Goal: Task Accomplishment & Management: Manage account settings

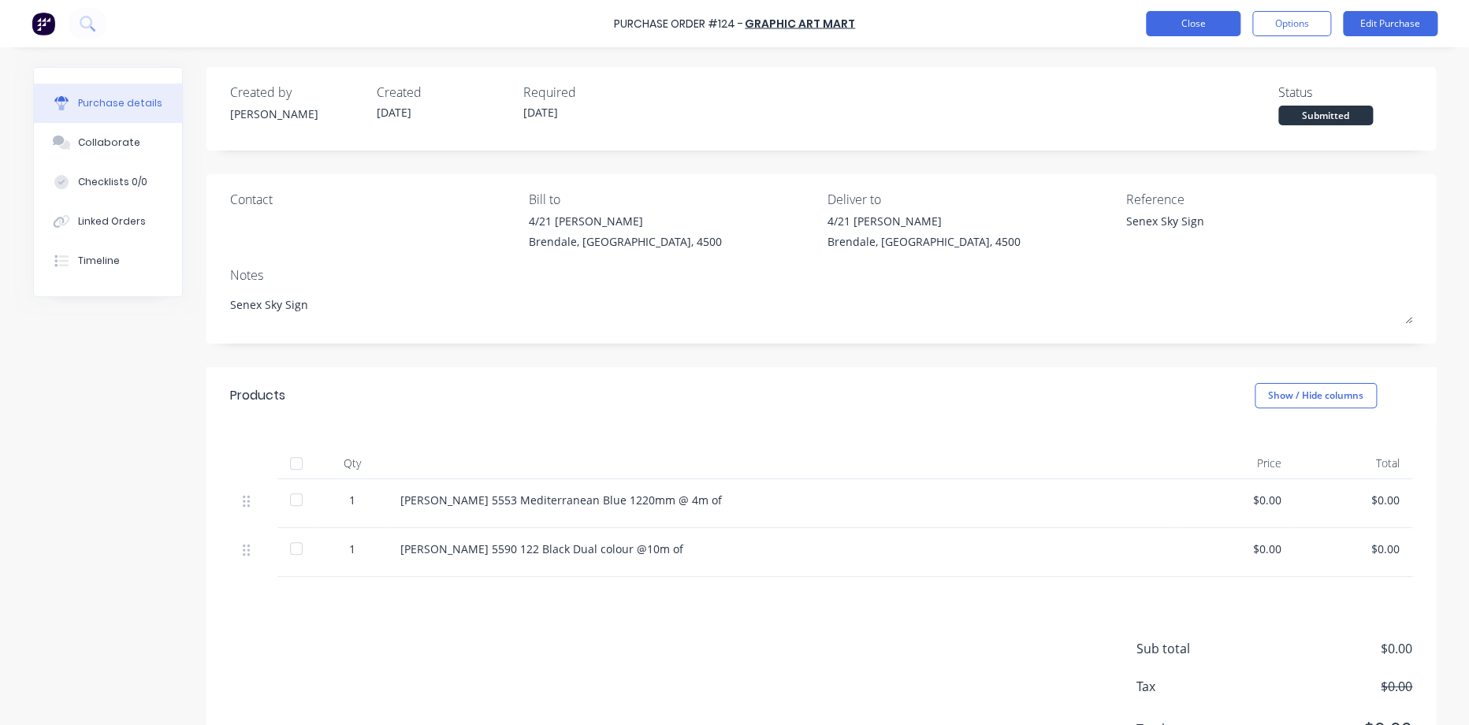
click at [1156, 22] on button "Close" at bounding box center [1193, 23] width 95 height 25
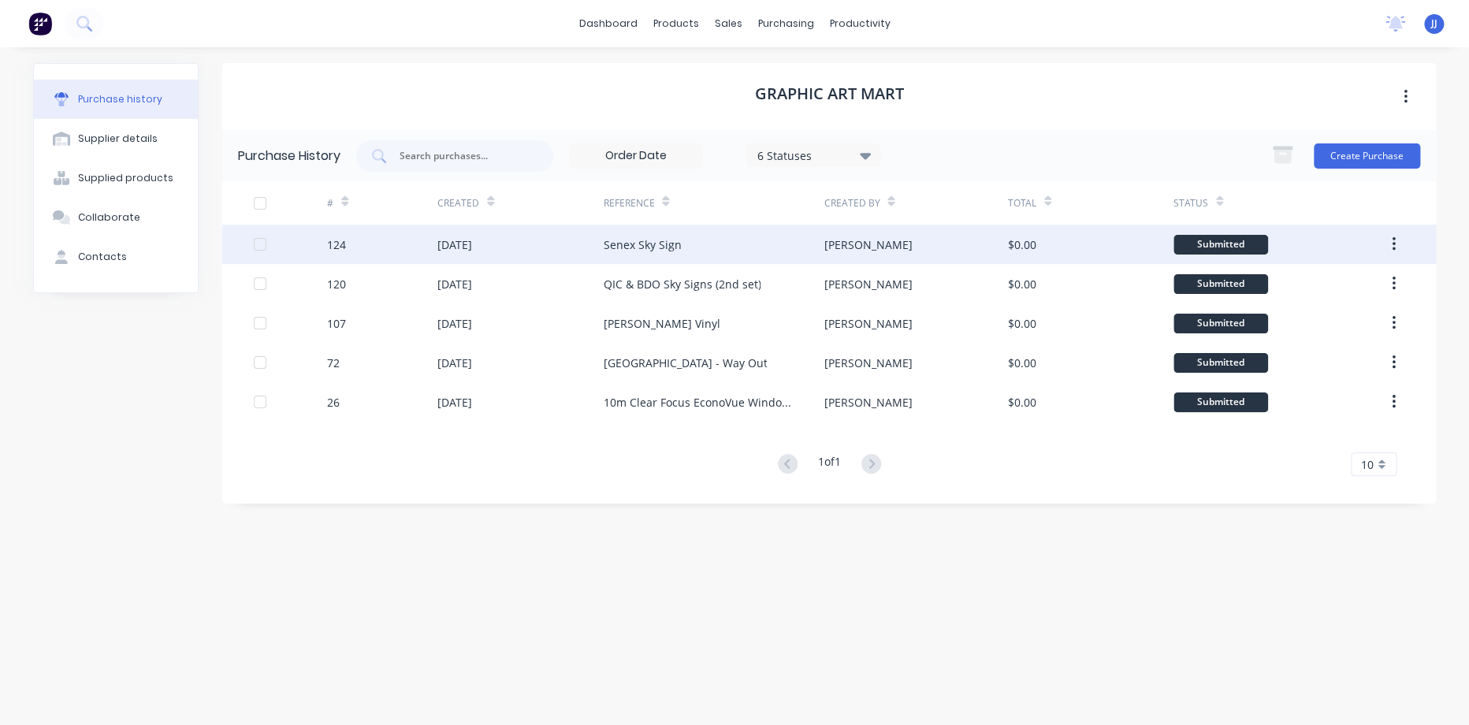
click at [748, 243] on div "Senex Sky Sign" at bounding box center [713, 244] width 221 height 39
type textarea "x"
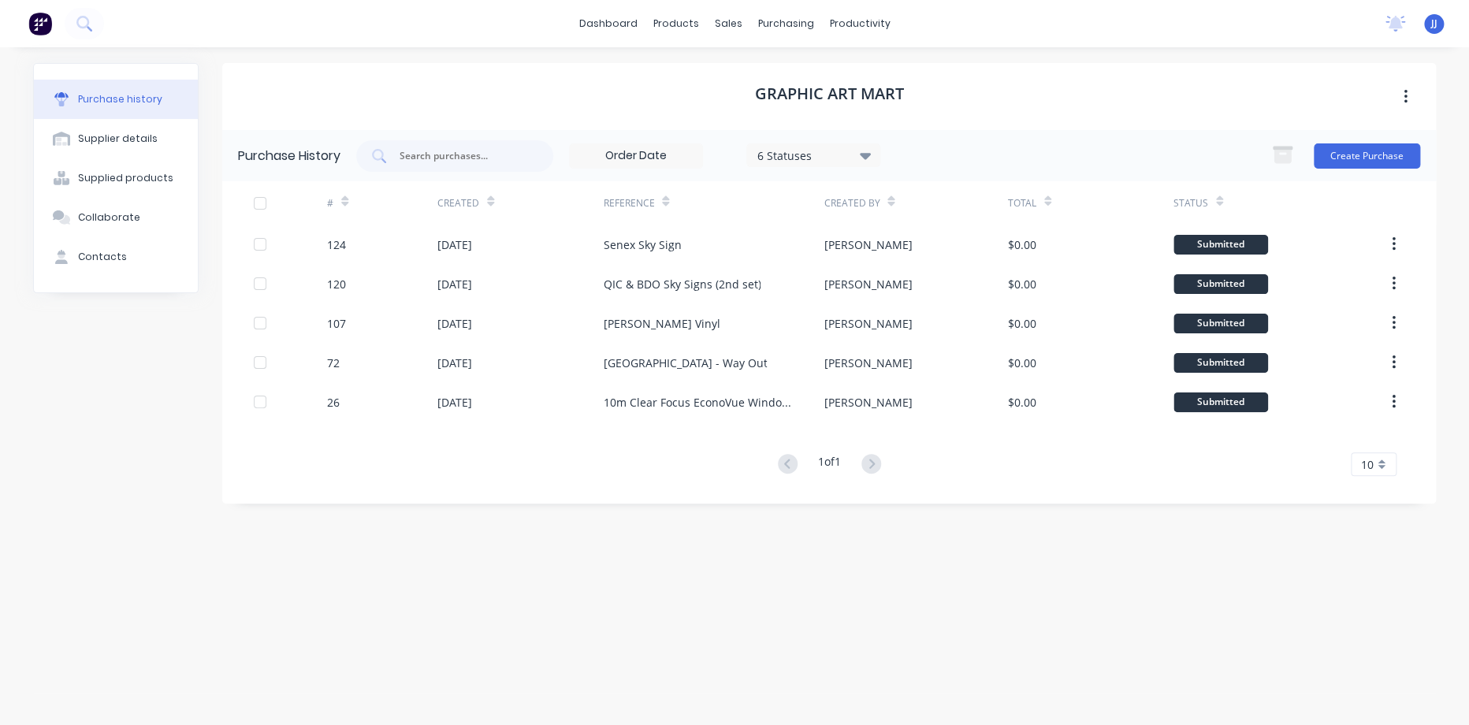
click at [801, 150] on div "6 Statuses" at bounding box center [813, 155] width 113 height 17
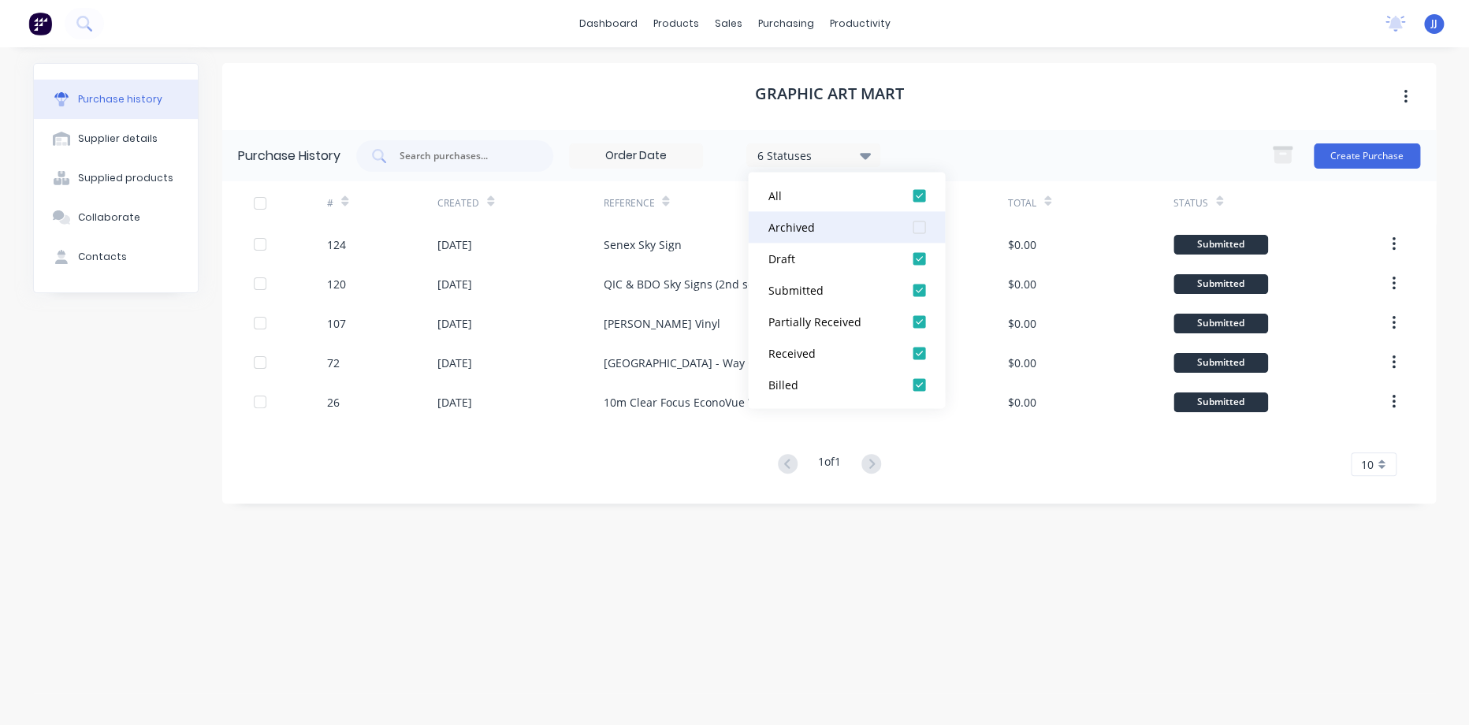
click at [807, 222] on div "Archived" at bounding box center [830, 227] width 126 height 17
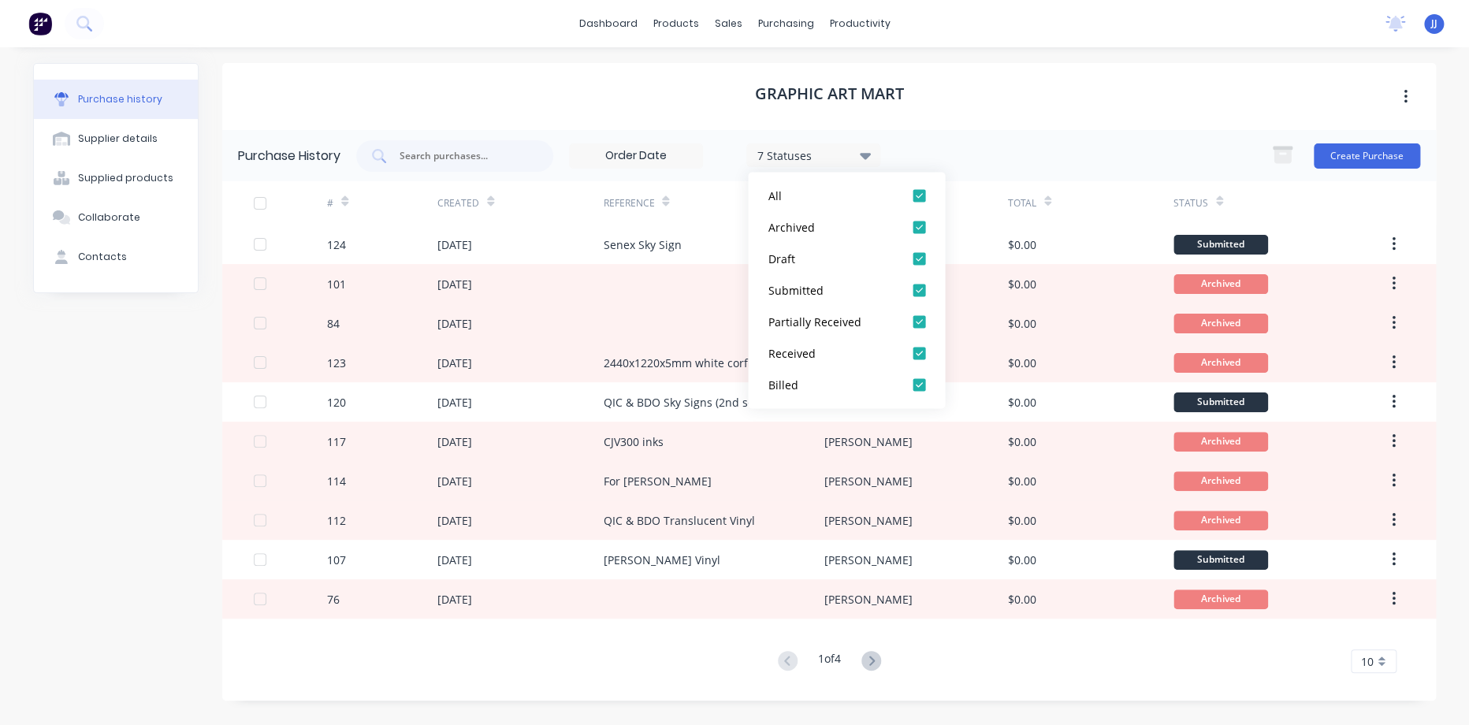
click at [492, 83] on div "Graphic Art Mart" at bounding box center [828, 96] width 1213 height 67
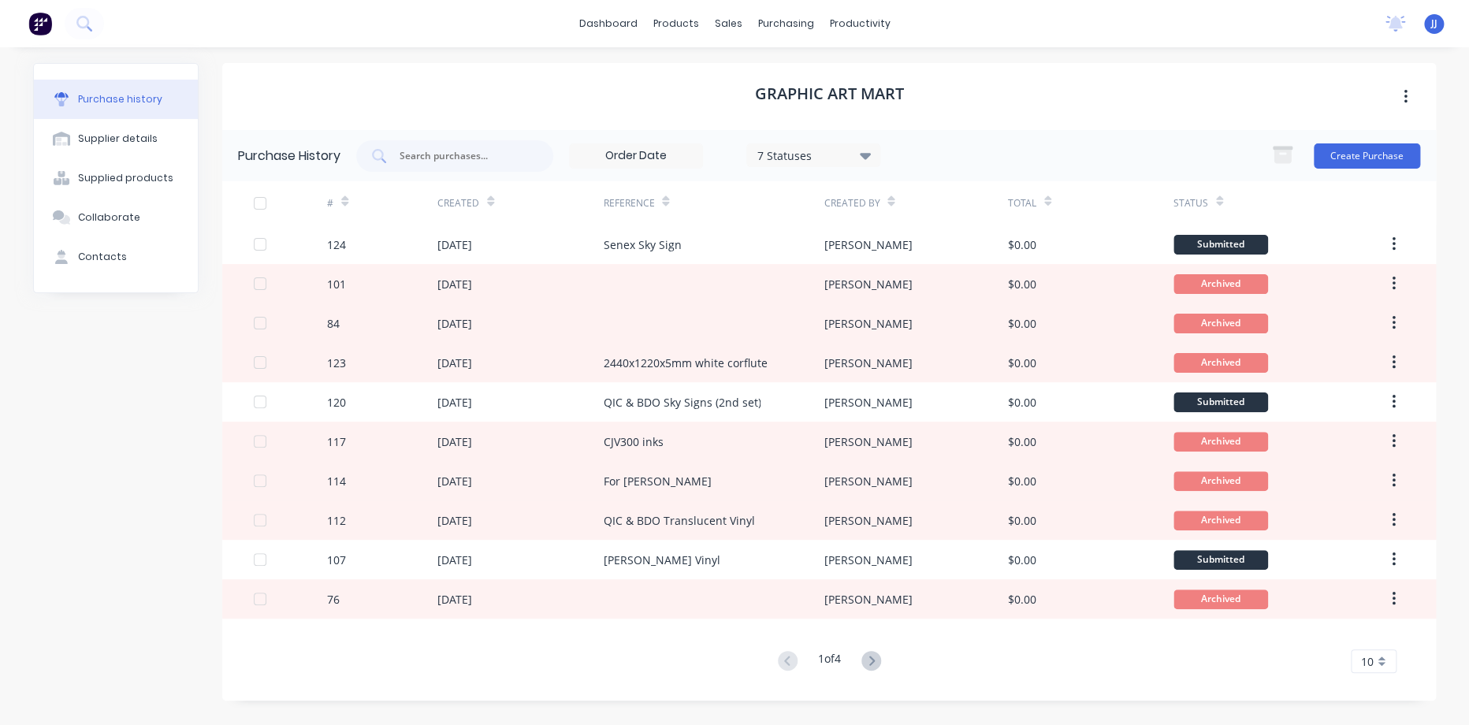
click at [92, 103] on div "Purchase history" at bounding box center [120, 99] width 84 height 14
click at [106, 138] on div "Supplier details" at bounding box center [118, 139] width 80 height 14
select select "AU"
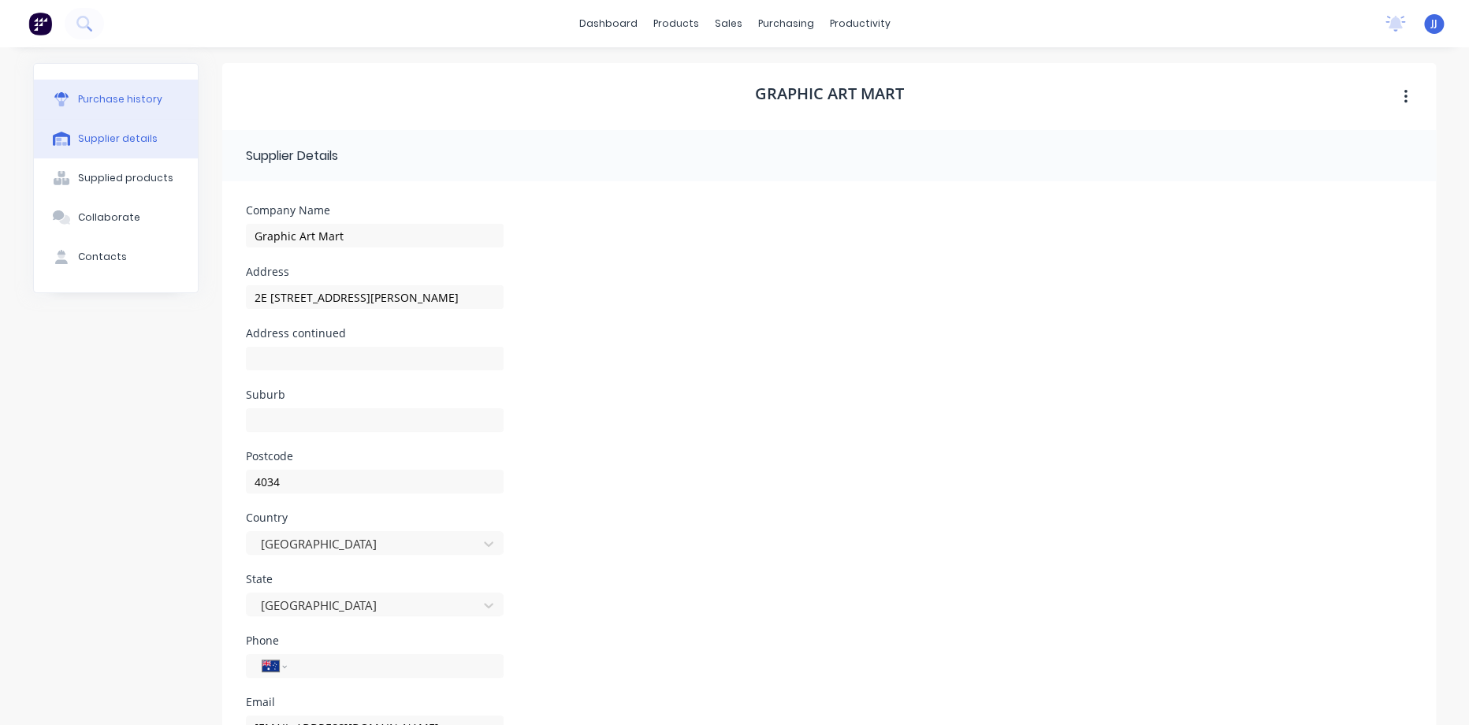
click at [128, 104] on div "Purchase history" at bounding box center [120, 99] width 84 height 14
